Goal: Communication & Community: Participate in discussion

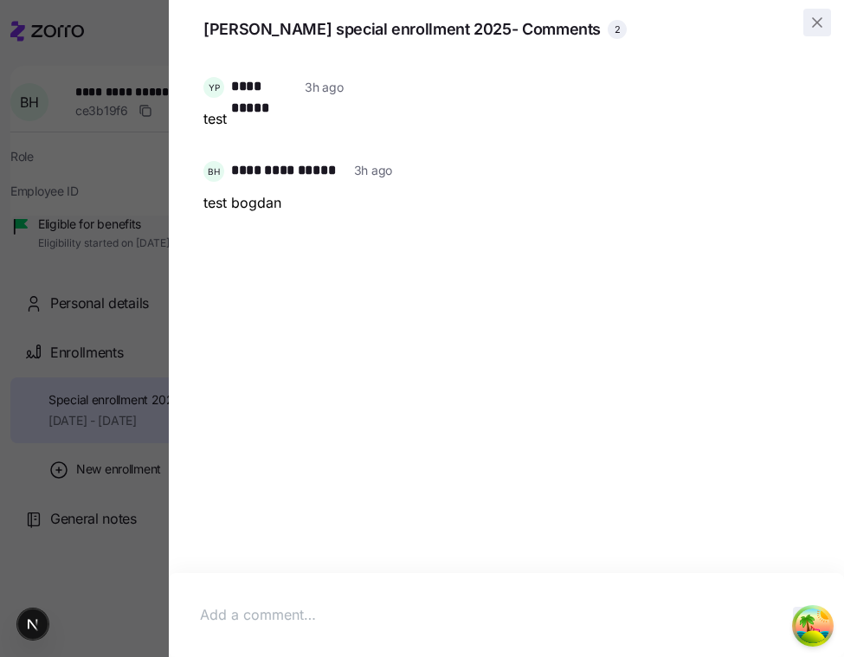
click at [819, 29] on icon "button" at bounding box center [817, 22] width 17 height 17
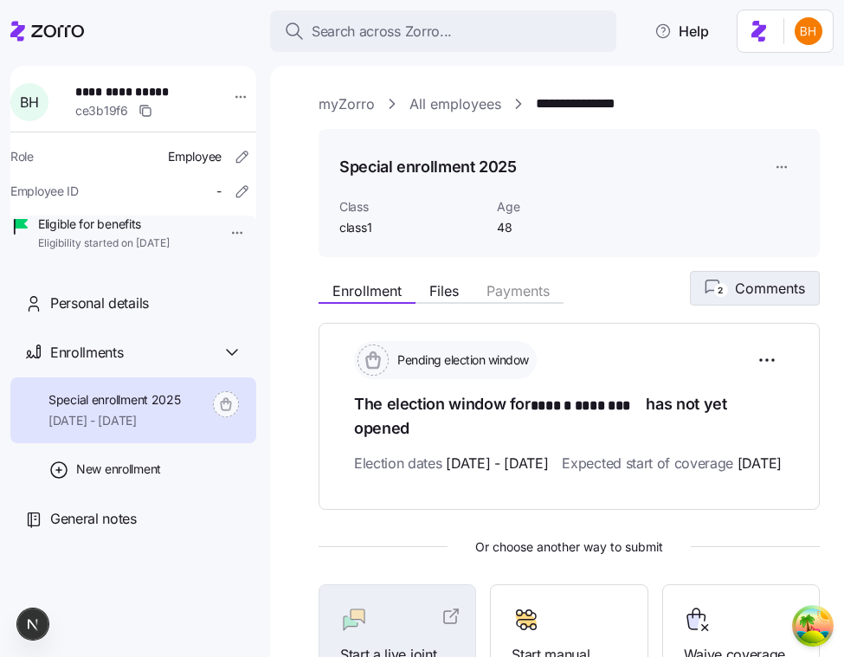
click at [732, 300] on button "2 Comments" at bounding box center [755, 288] width 130 height 35
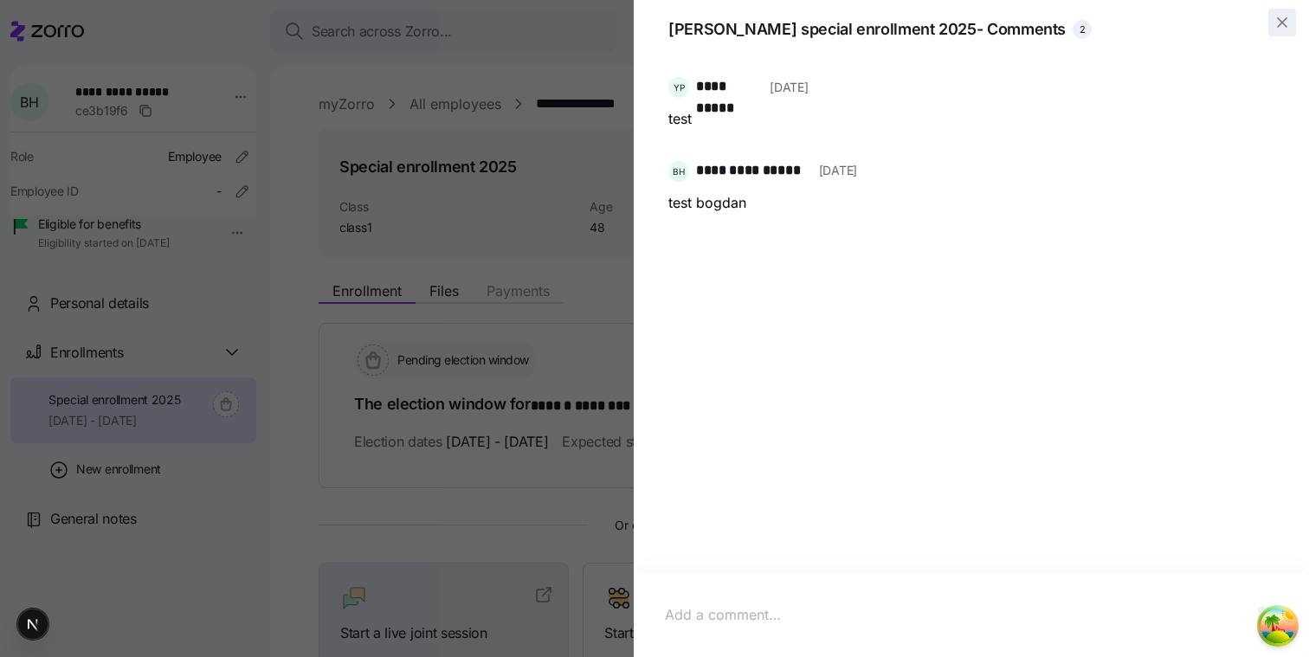
click at [843, 25] on icon "button" at bounding box center [1282, 22] width 9 height 9
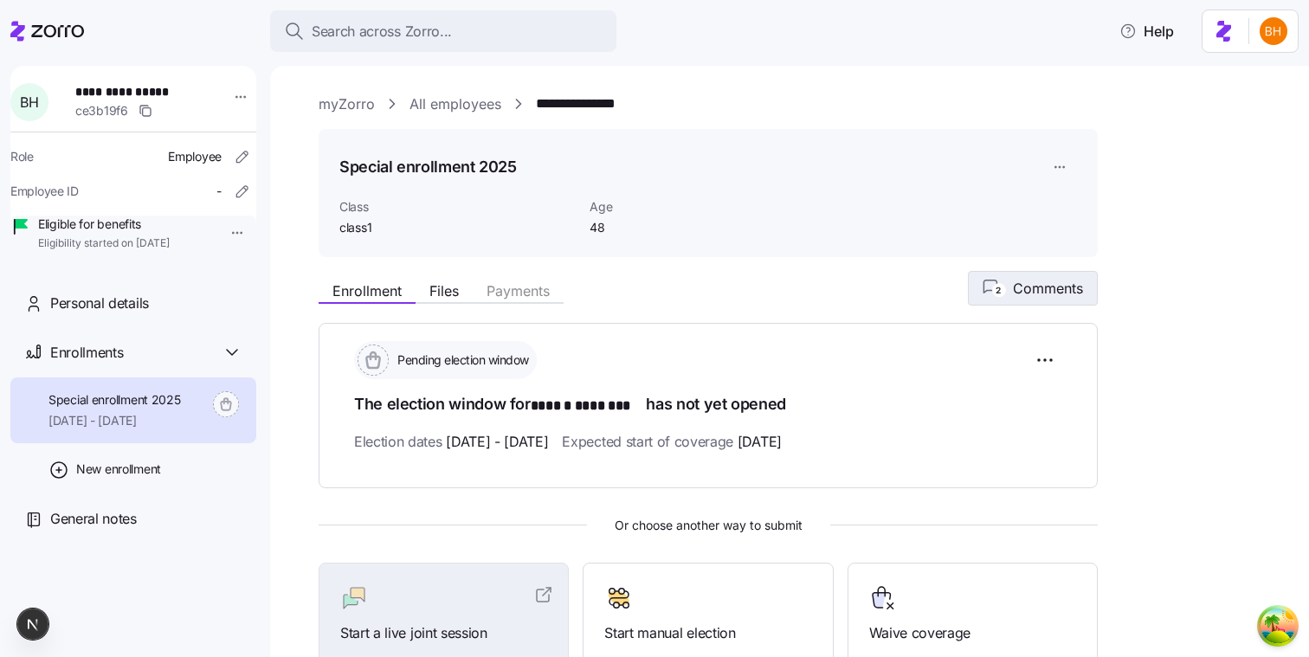
click at [843, 294] on span "Comments" at bounding box center [1048, 288] width 70 height 21
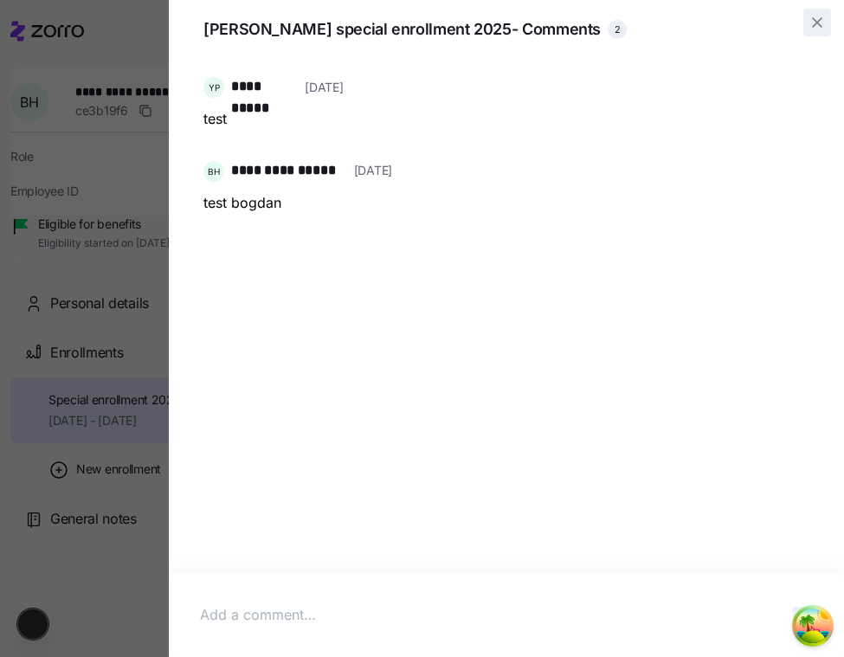
click at [821, 23] on icon "button" at bounding box center [817, 22] width 17 height 17
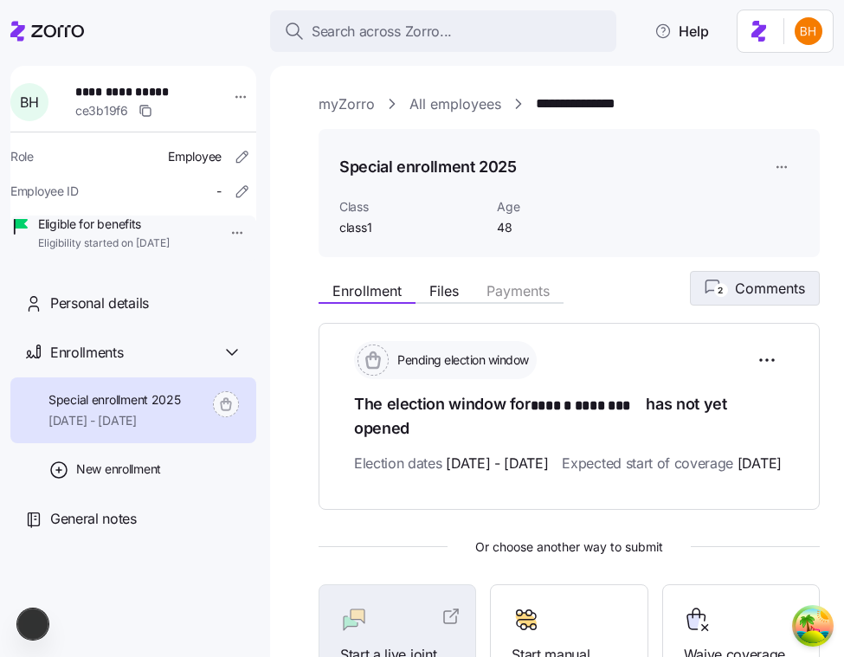
click at [744, 288] on span "Comments" at bounding box center [770, 288] width 70 height 21
drag, startPoint x: 739, startPoint y: 294, endPoint x: 718, endPoint y: 349, distance: 59.2
click at [718, 348] on div "Enrollment Files Payments 2 Comments Pending election window The election windo…" at bounding box center [569, 553] width 501 height 565
click at [785, 297] on span "Comments" at bounding box center [770, 288] width 70 height 21
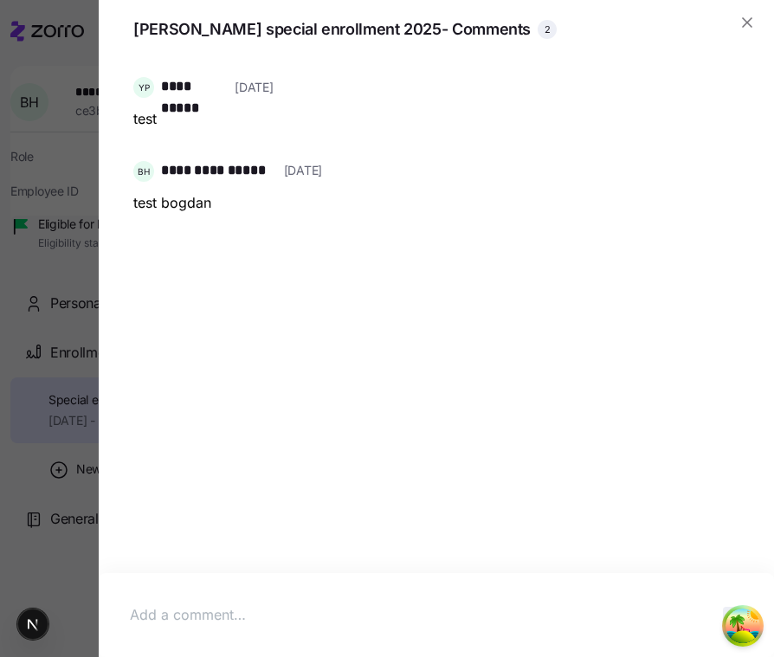
click at [49, 137] on div at bounding box center [387, 328] width 774 height 657
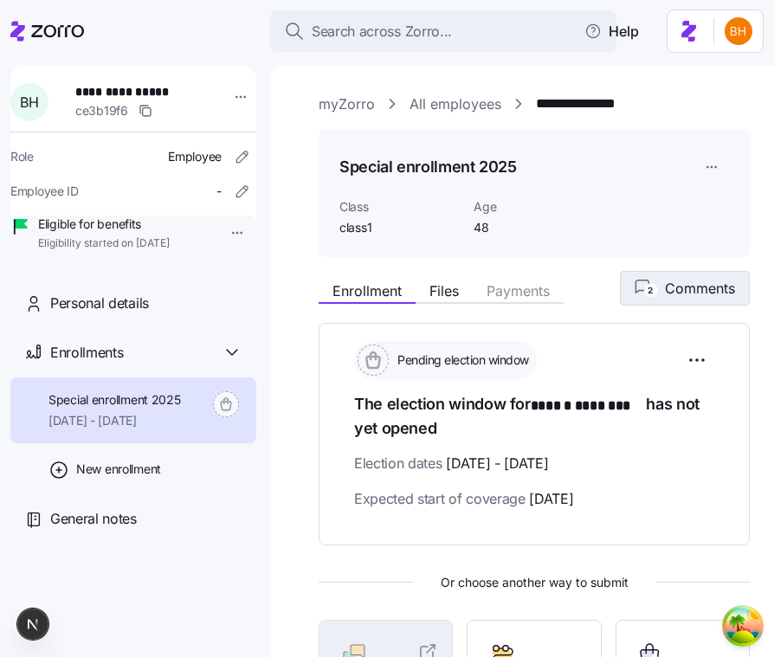
click at [648, 288] on text "2" at bounding box center [650, 290] width 5 height 10
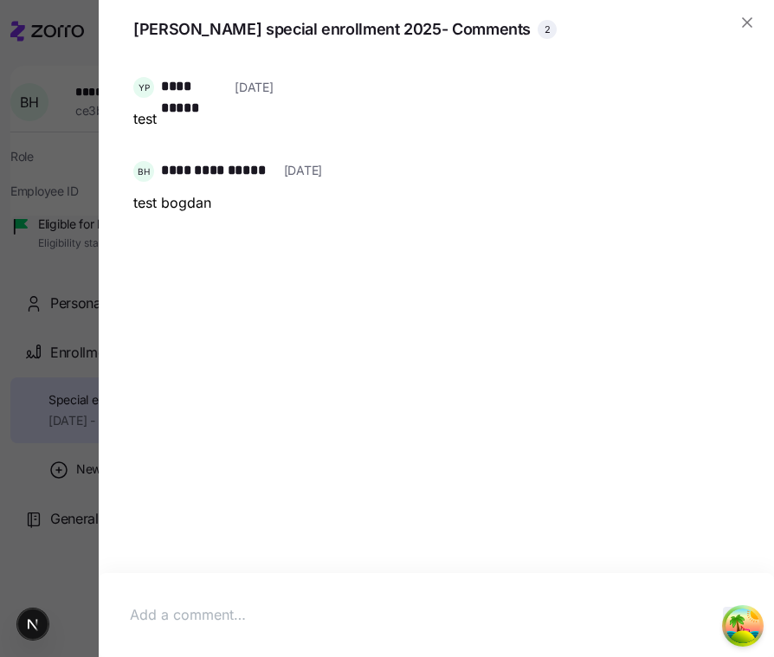
click at [86, 145] on div at bounding box center [387, 328] width 774 height 657
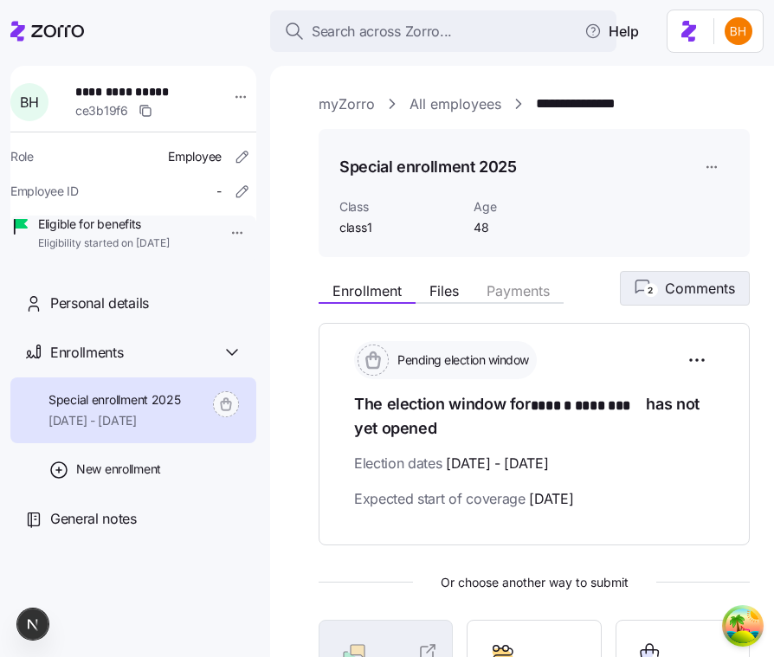
click at [660, 294] on span "2 Comments" at bounding box center [685, 288] width 100 height 21
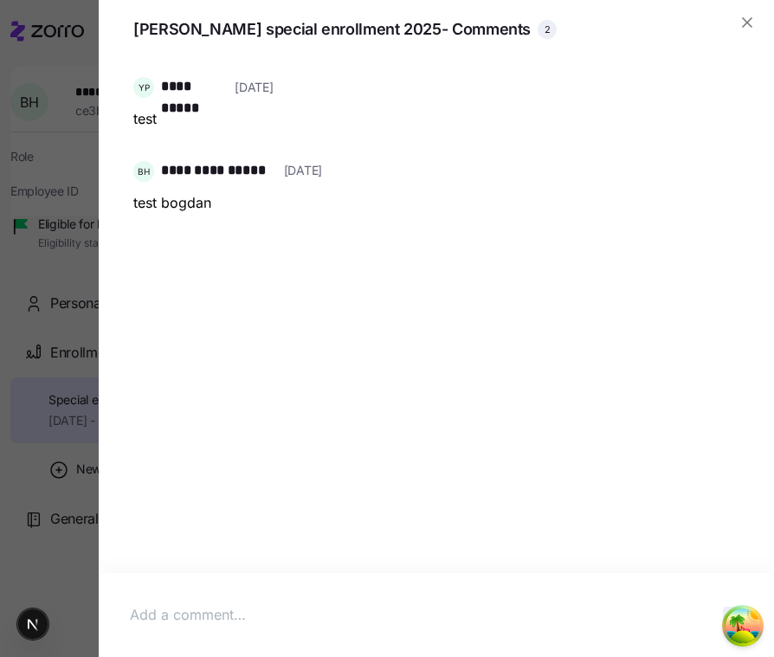
click at [495, 405] on div "**********" at bounding box center [436, 320] width 634 height 521
click at [746, 25] on icon "button" at bounding box center [747, 22] width 17 height 17
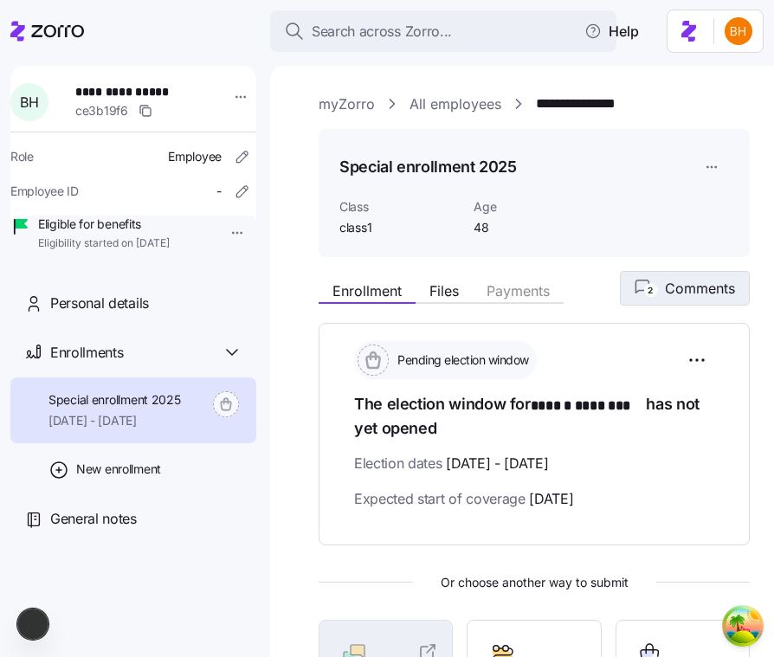
click at [707, 305] on button "2 Comments" at bounding box center [685, 288] width 130 height 35
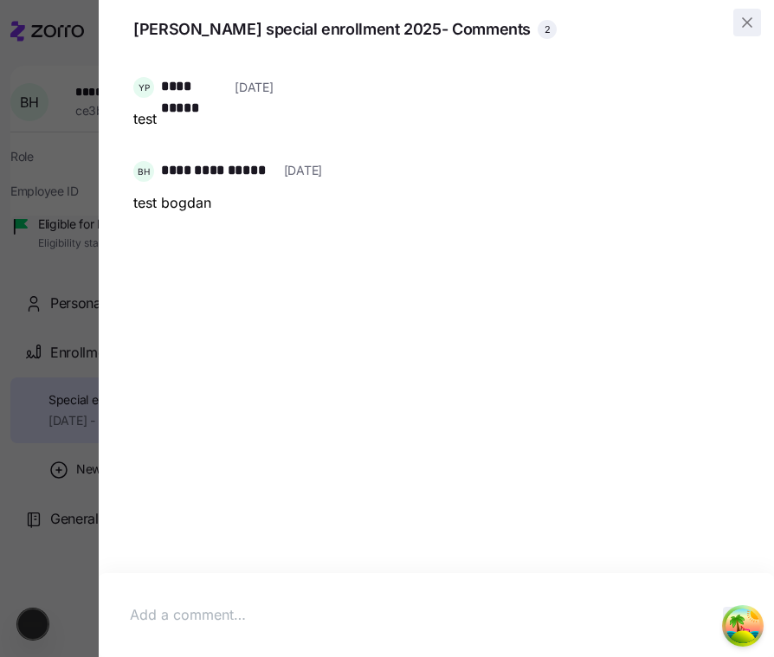
click at [752, 23] on icon "button" at bounding box center [747, 22] width 17 height 17
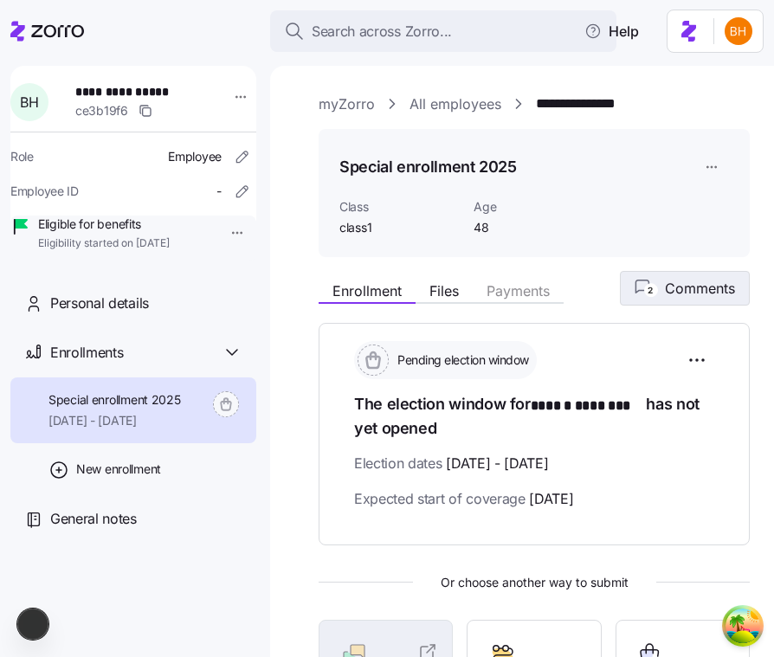
click at [675, 296] on span "Comments" at bounding box center [700, 288] width 70 height 21
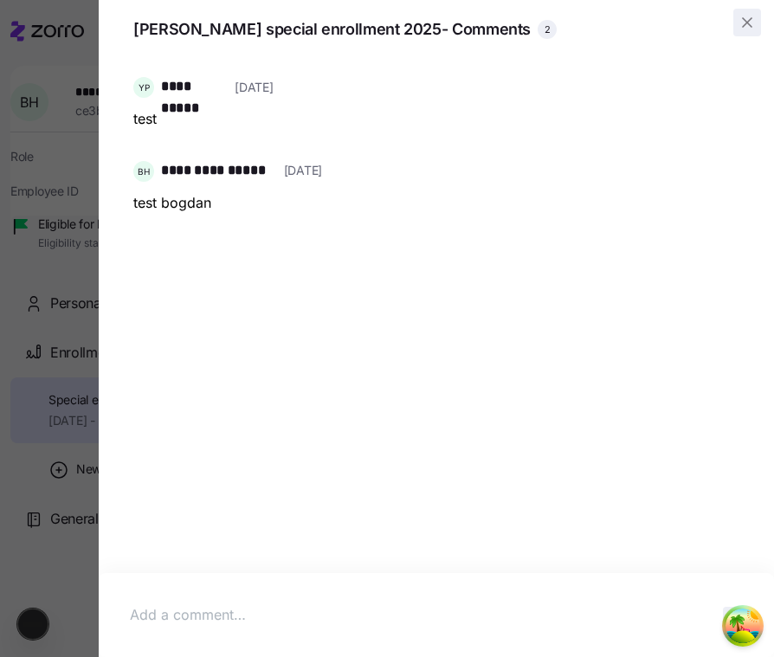
click at [744, 31] on span "button" at bounding box center [747, 23] width 26 height 26
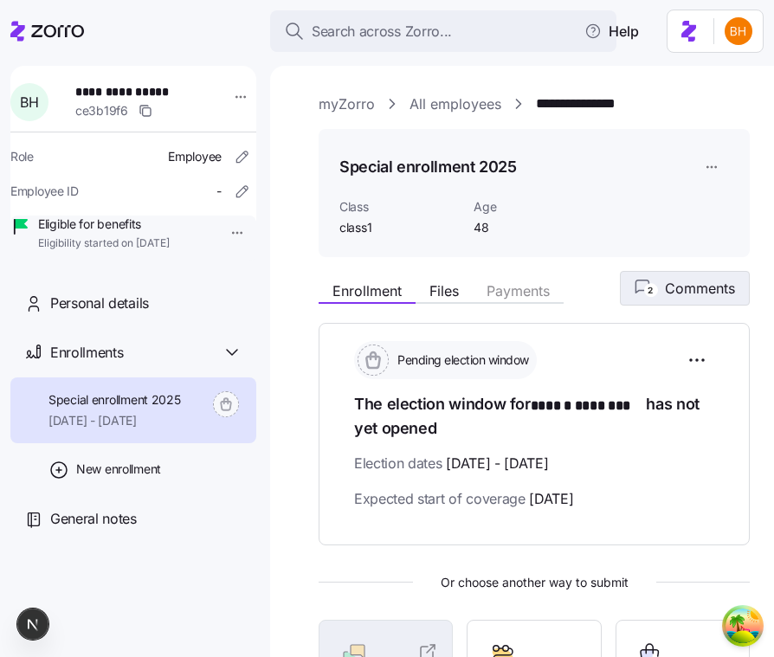
click at [685, 290] on span "Comments" at bounding box center [700, 288] width 70 height 21
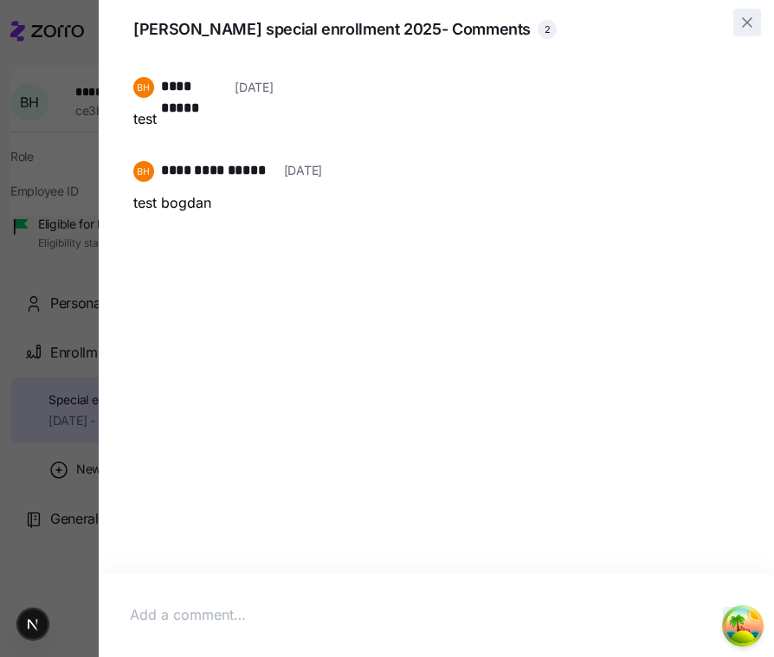
click at [752, 34] on span "button" at bounding box center [747, 23] width 26 height 26
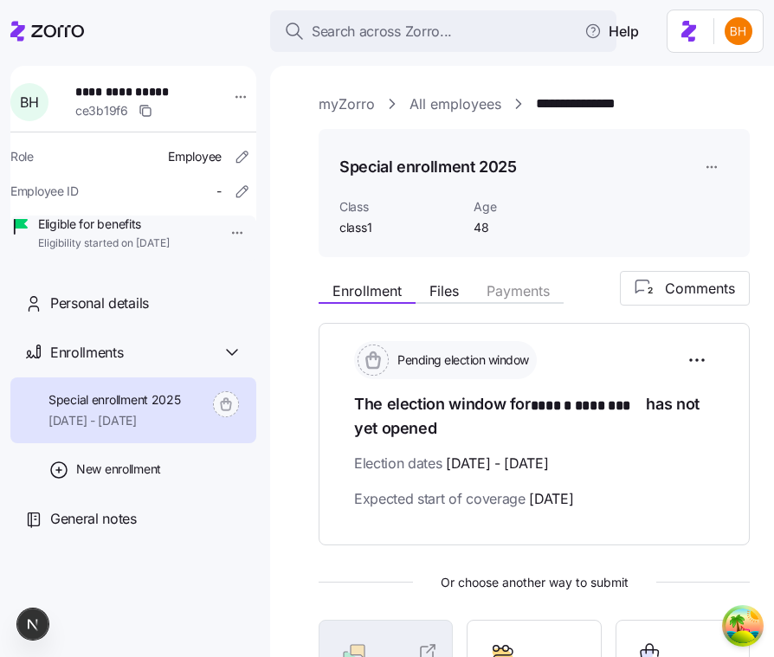
click at [48, 111] on div "B H" at bounding box center [29, 102] width 38 height 38
click at [226, 93] on html "**********" at bounding box center [387, 323] width 774 height 647
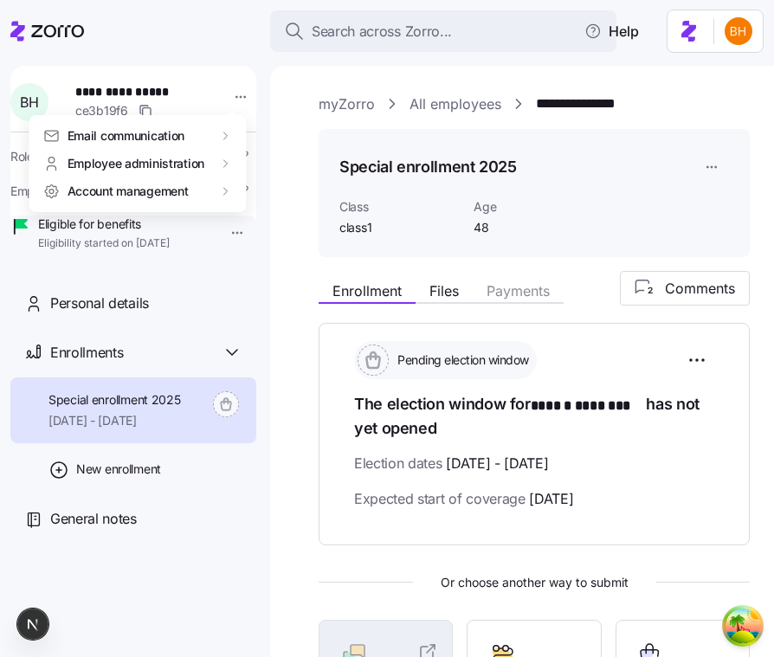
click at [250, 152] on html "**********" at bounding box center [387, 323] width 774 height 647
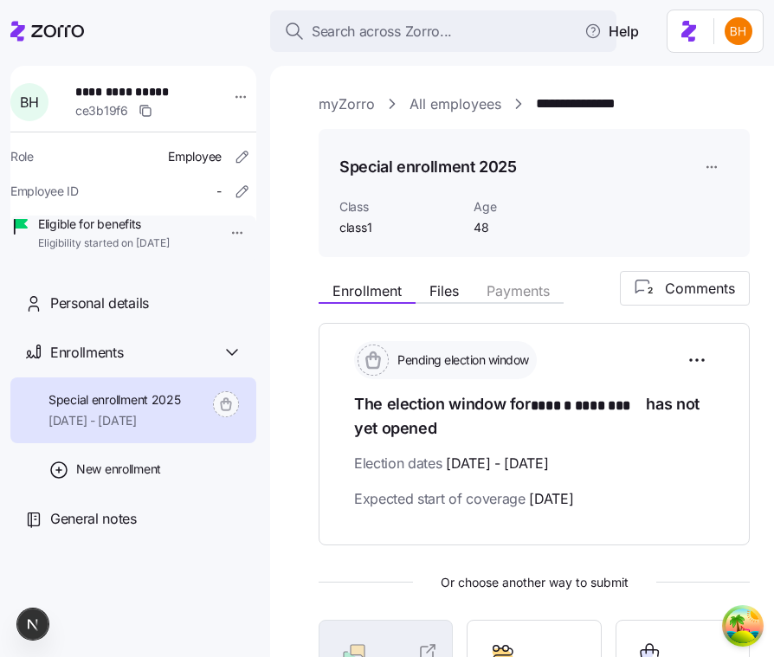
click at [237, 66] on div "**********" at bounding box center [133, 164] width 246 height 196
click at [728, 32] on html "**********" at bounding box center [387, 323] width 774 height 647
click at [693, 81] on div "My settings" at bounding box center [704, 77] width 91 height 19
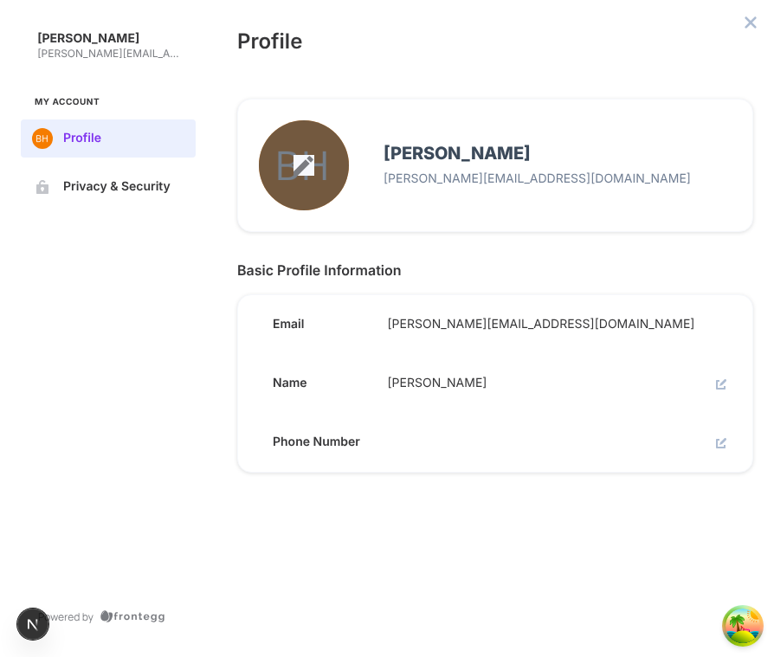
click at [304, 157] on icon "edit avatar menu" at bounding box center [304, 165] width 21 height 21
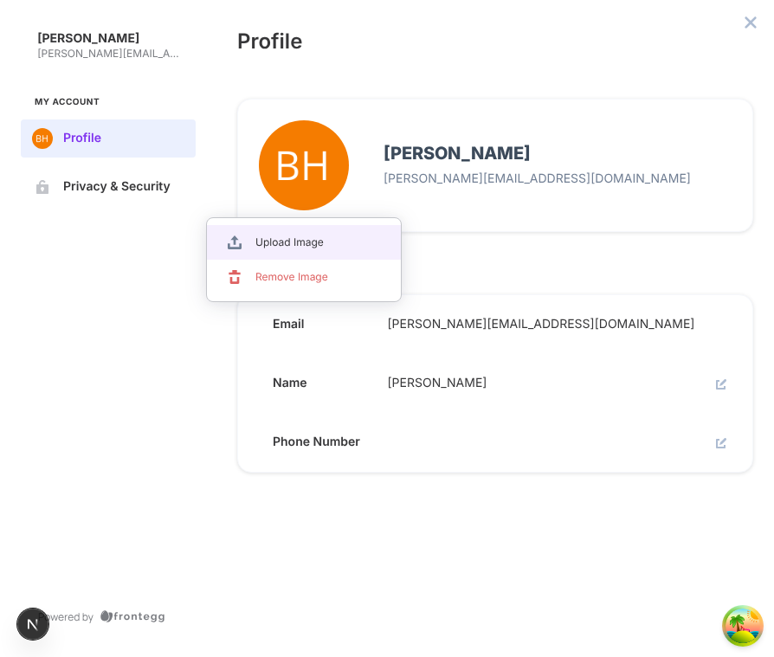
click at [301, 247] on span "Upload Image" at bounding box center [310, 243] width 111 height 14
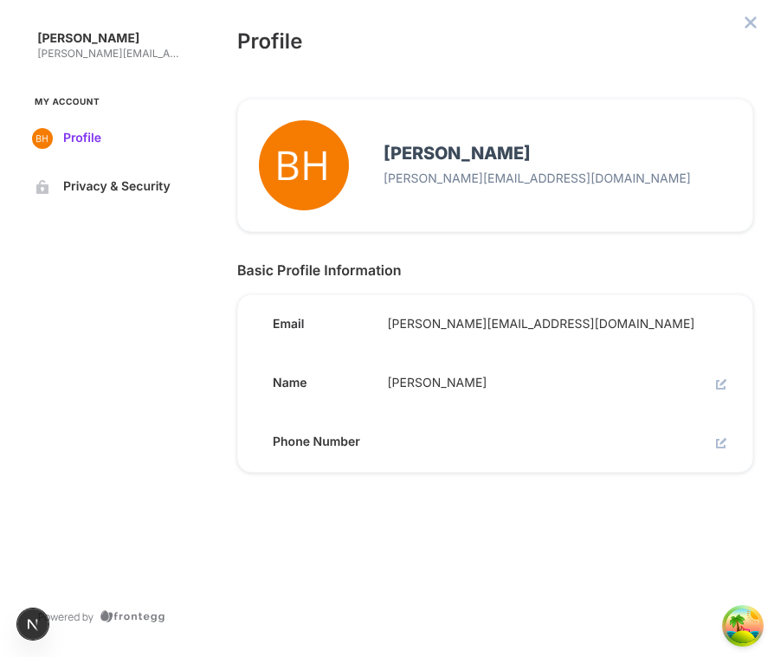
click at [129, 148] on button "Profile" at bounding box center [108, 138] width 175 height 38
click at [91, 130] on button "Profile" at bounding box center [108, 138] width 175 height 38
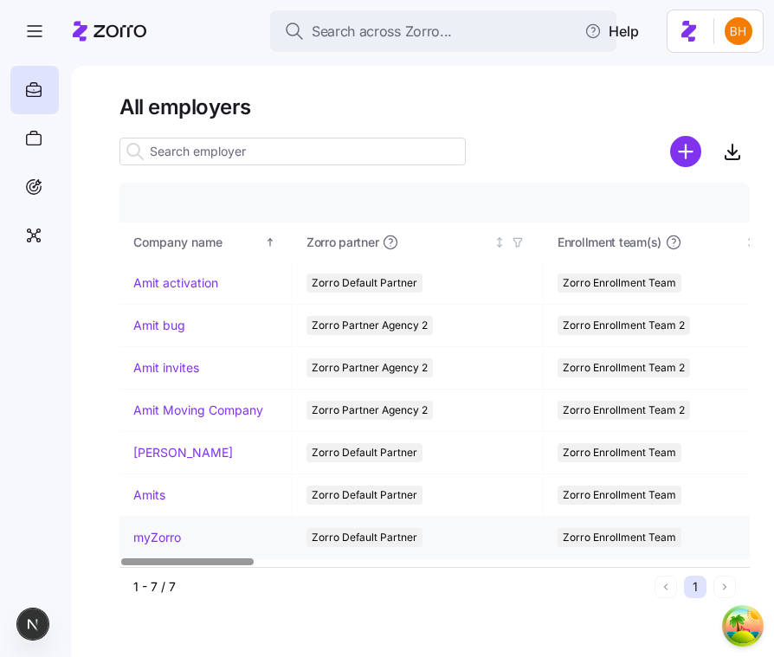
click at [142, 531] on link "myZorro" at bounding box center [157, 537] width 48 height 17
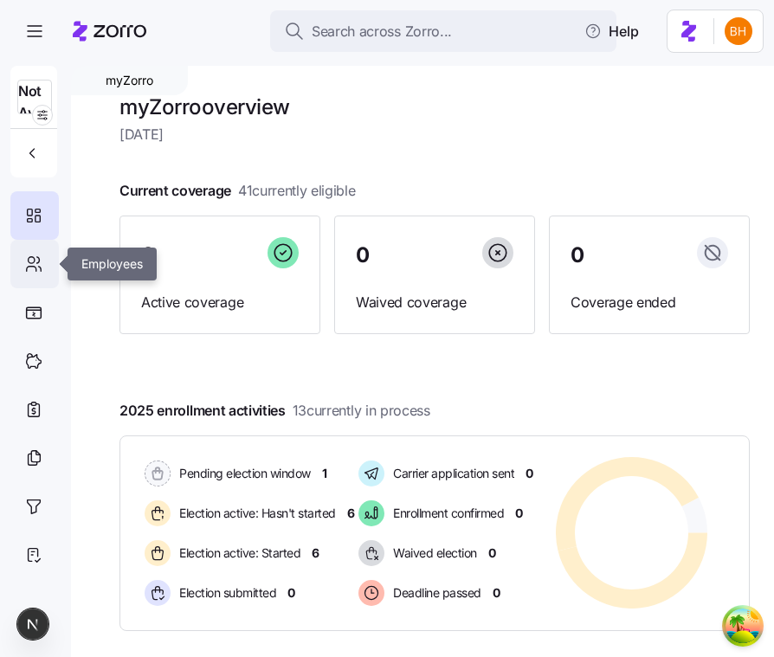
click at [43, 261] on div at bounding box center [34, 264] width 48 height 48
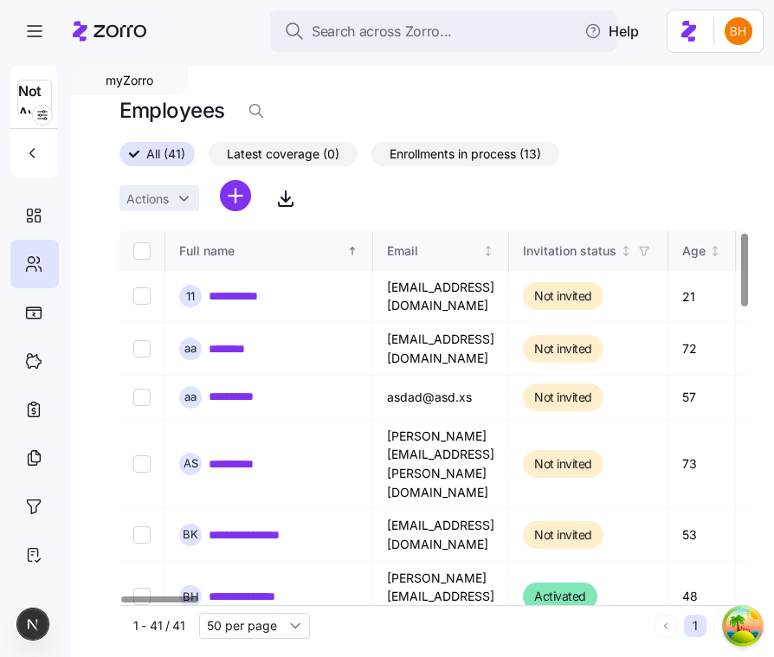
scroll to position [21, 0]
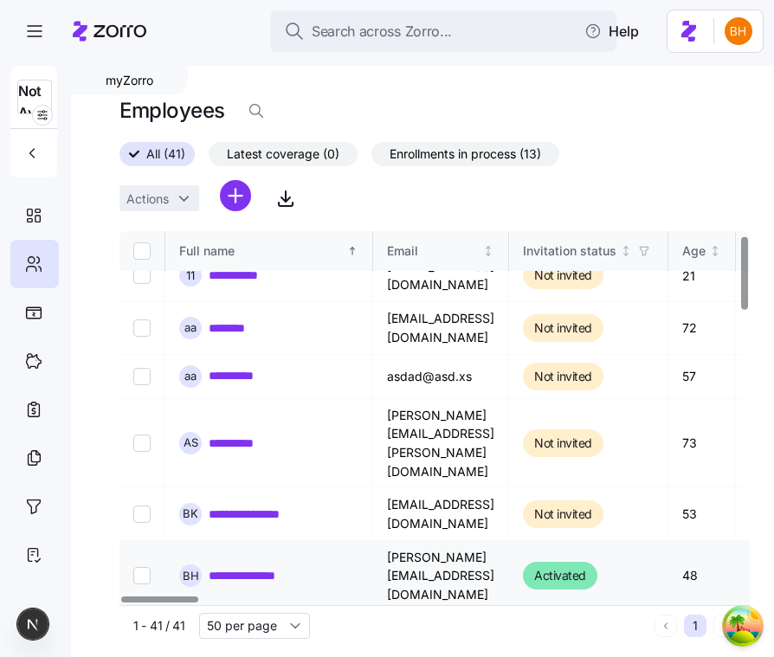
click at [248, 567] on link "**********" at bounding box center [260, 575] width 103 height 17
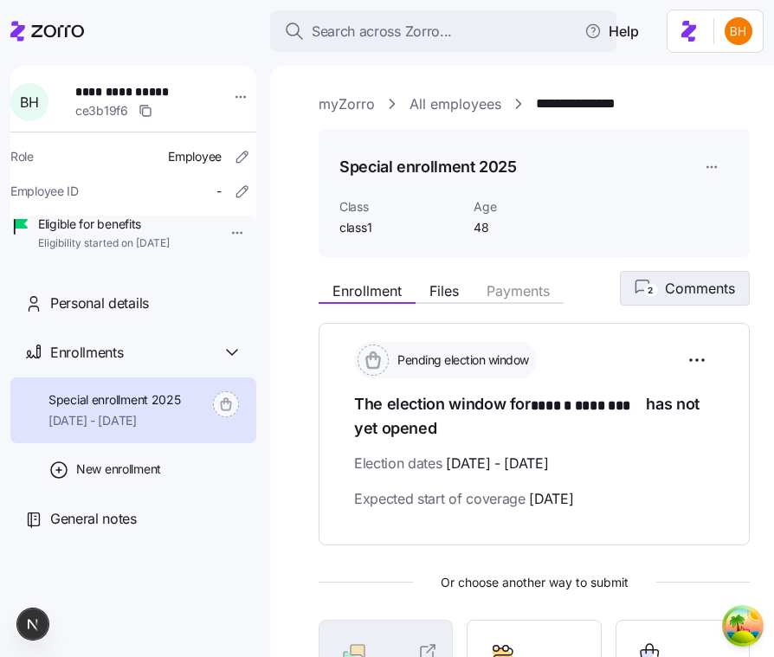
click at [691, 295] on span "Comments" at bounding box center [700, 288] width 70 height 21
